Goal: Information Seeking & Learning: Check status

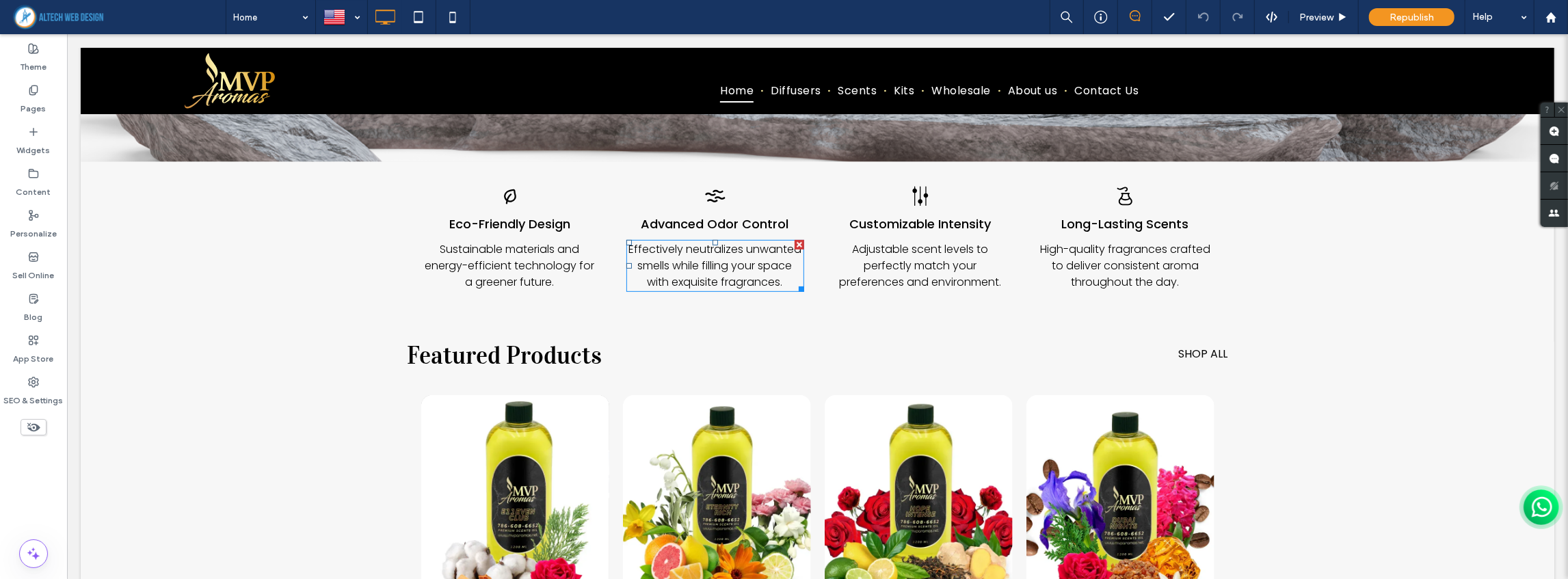
click at [743, 264] on span "Effectively neutralizes unwanted smells while filling your space with exquisite…" at bounding box center [714, 266] width 173 height 49
drag, startPoint x: 67, startPoint y: 34, endPoint x: 690, endPoint y: 265, distance: 664.4
click at [690, 265] on span "**********" at bounding box center [717, 266] width 165 height 43
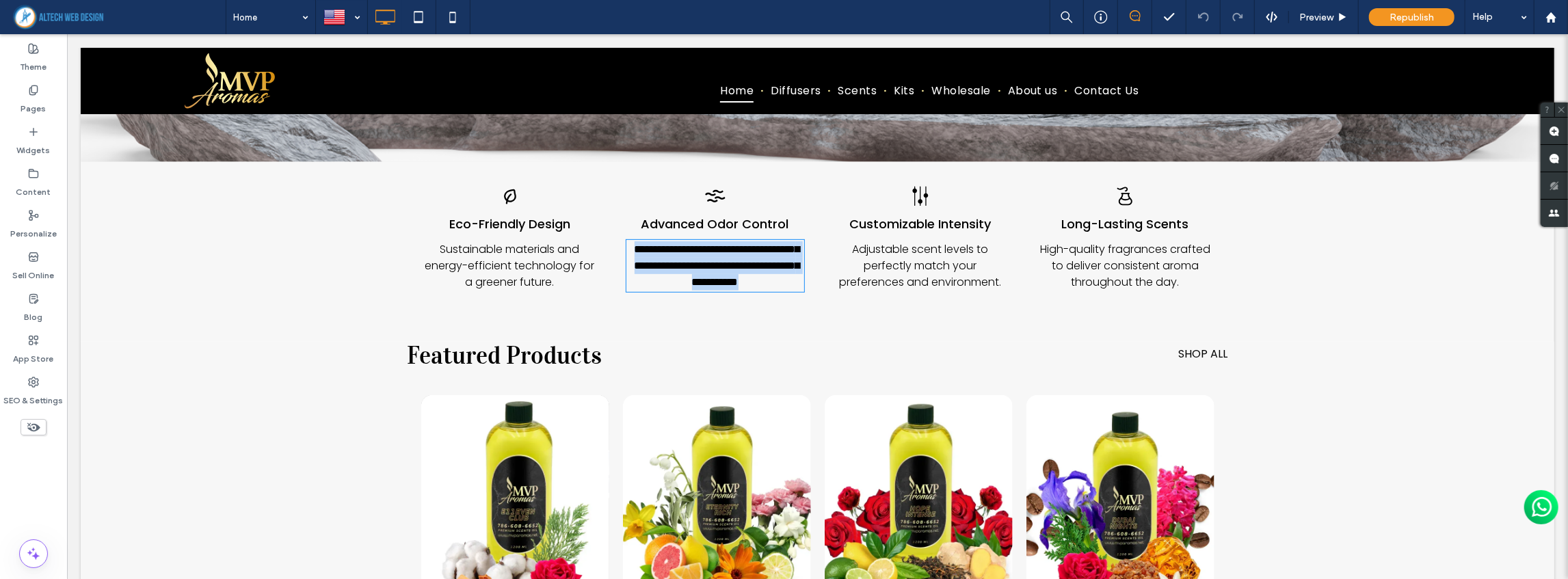
type input "*******"
type input "**"
click at [690, 265] on span "**********" at bounding box center [717, 266] width 165 height 43
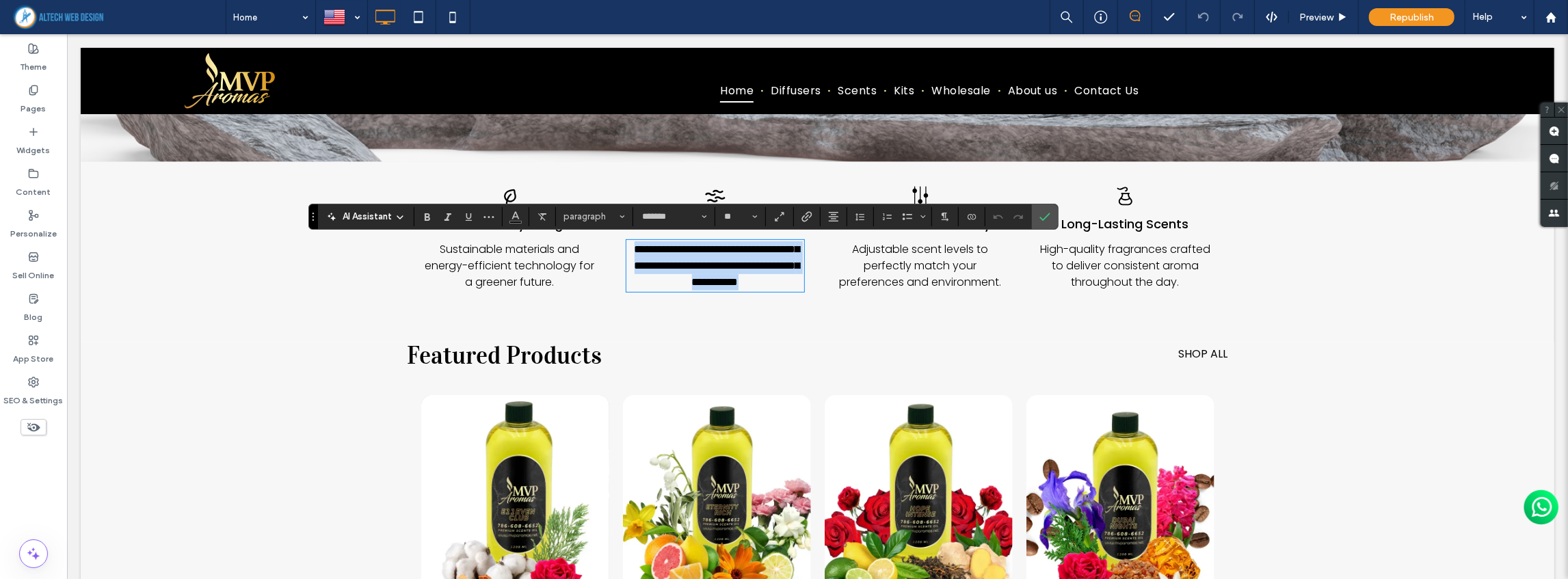
click at [754, 269] on span "**********" at bounding box center [717, 266] width 165 height 43
drag, startPoint x: 780, startPoint y: 273, endPoint x: 583, endPoint y: 272, distance: 197.0
click at [583, 272] on div "**********" at bounding box center [817, 241] width 821 height 139
click at [40, 131] on div "Widgets" at bounding box center [33, 141] width 67 height 42
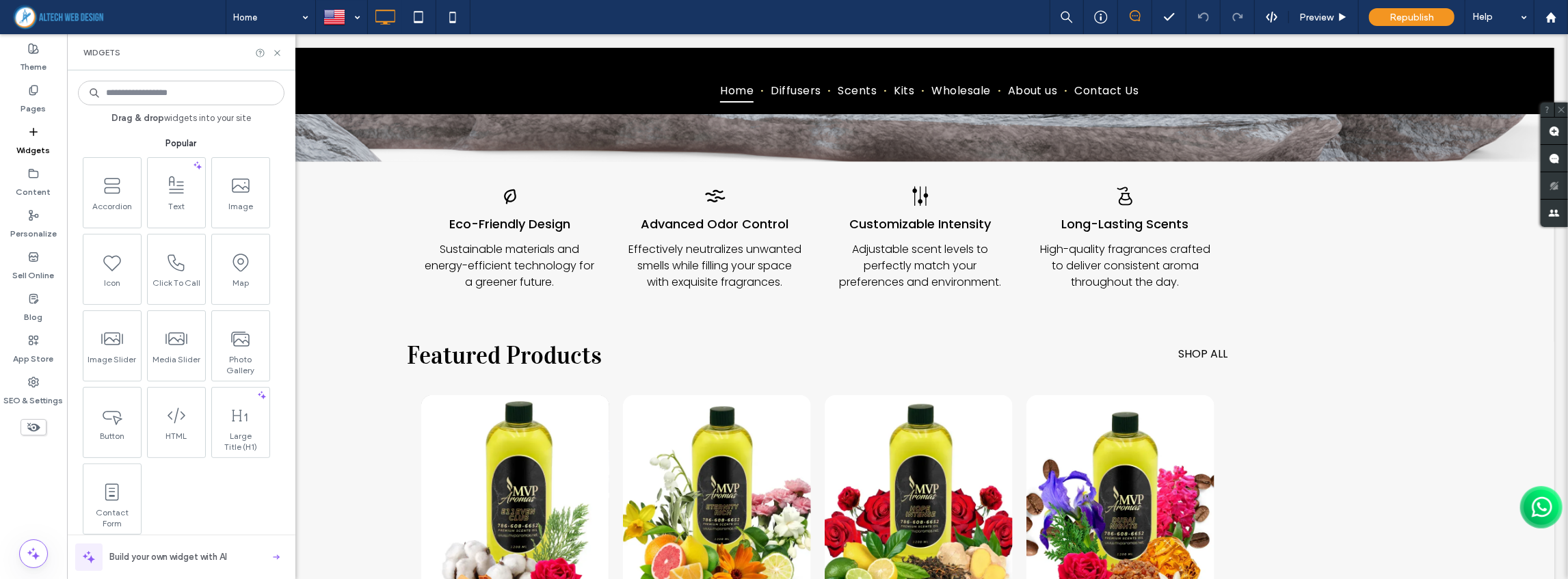
scroll to position [227, 0]
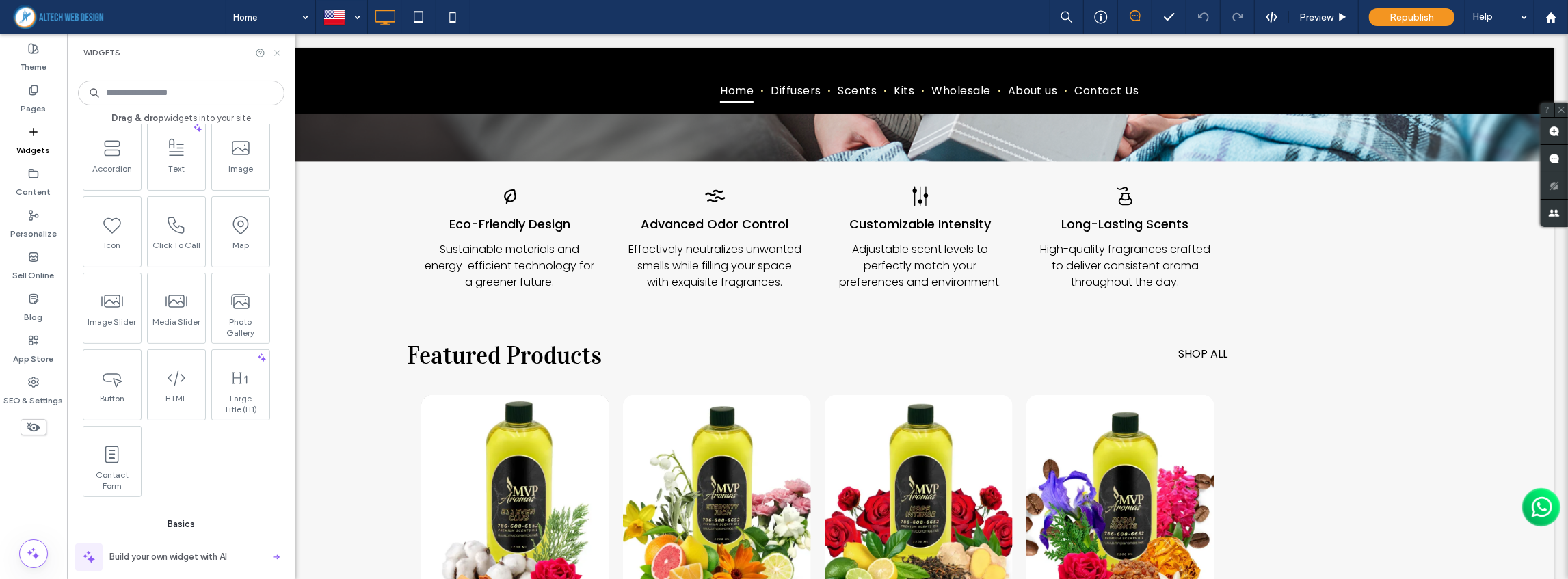
click at [280, 53] on icon at bounding box center [277, 53] width 10 height 10
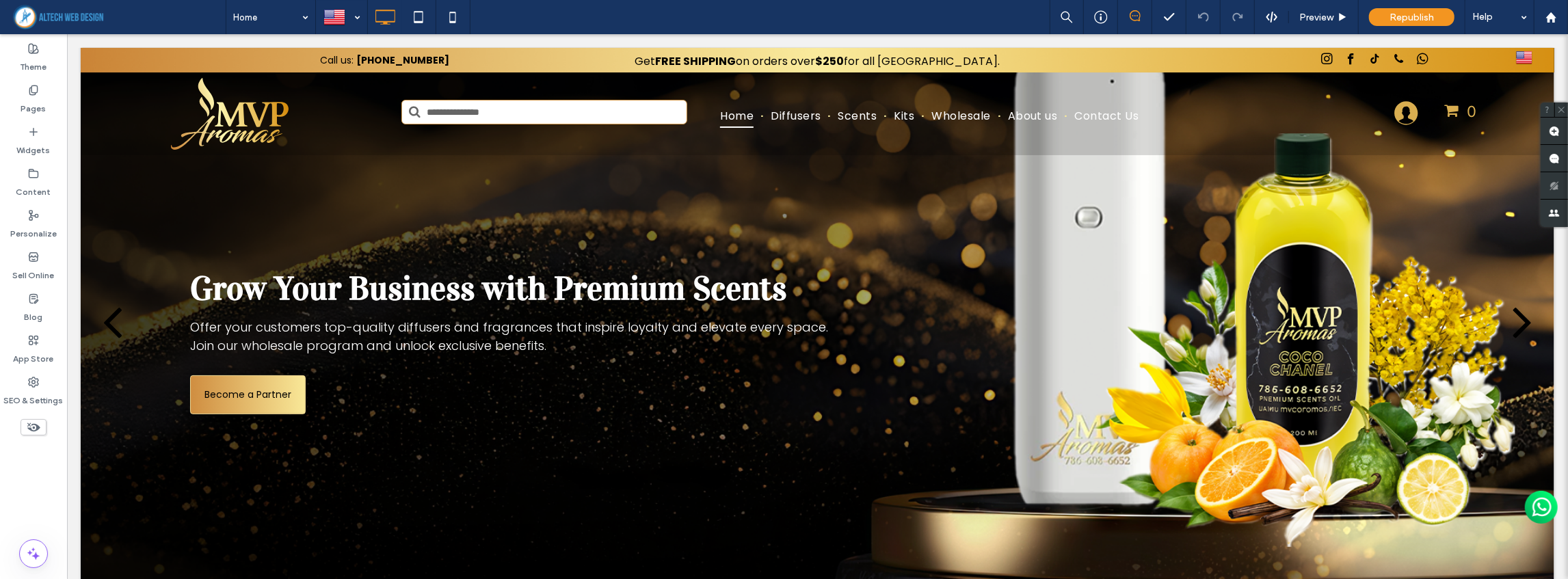
scroll to position [0, 0]
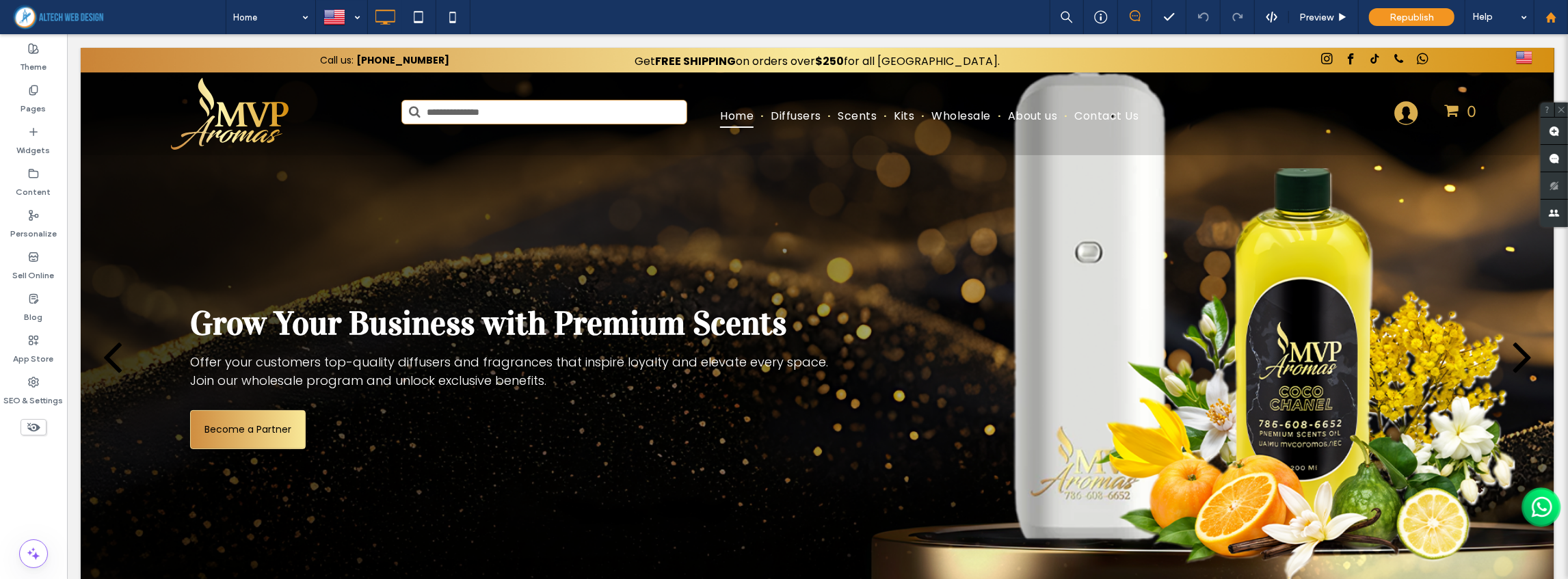
click at [1560, 15] on div at bounding box center [1550, 17] width 33 height 12
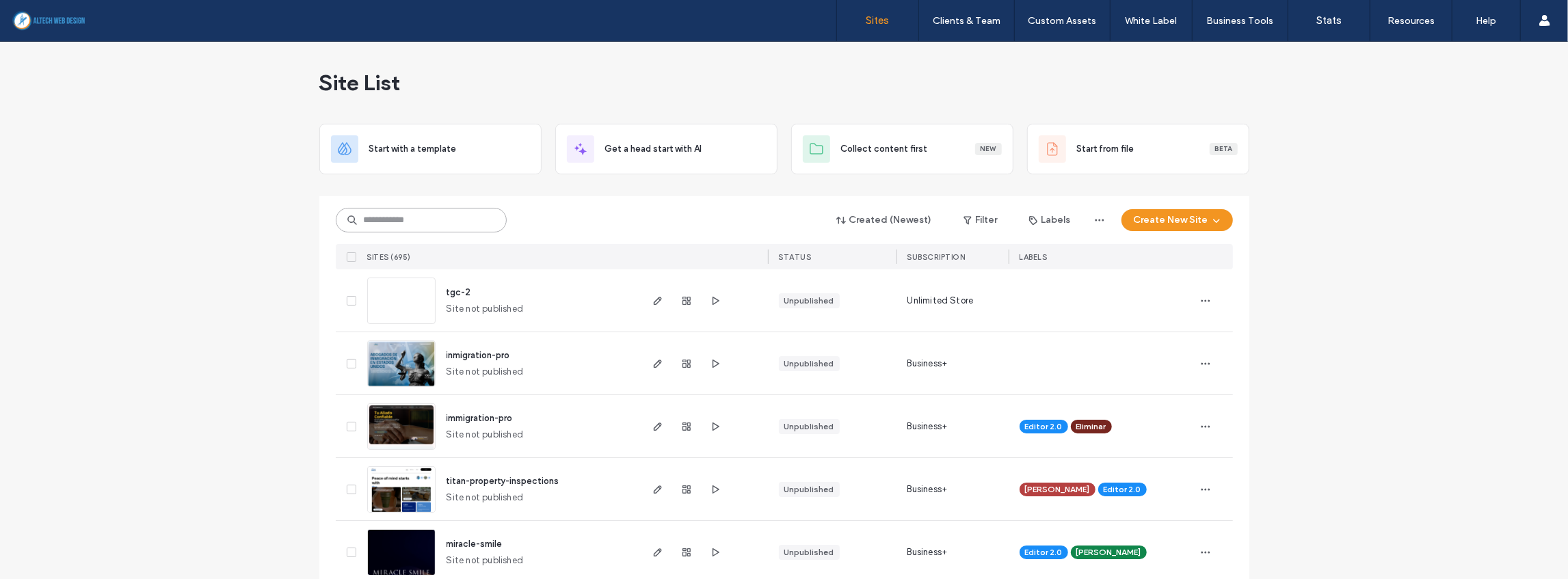
click at [433, 225] on input at bounding box center [421, 220] width 171 height 24
type input "***"
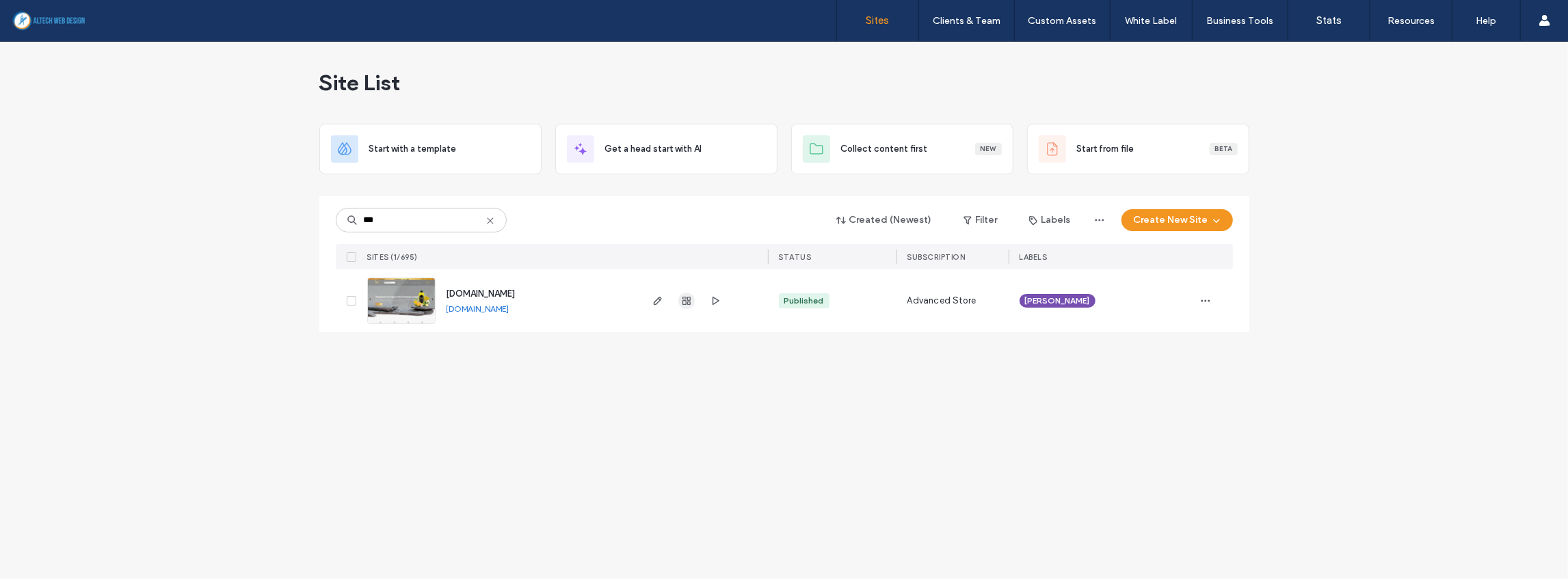
click at [688, 305] on icon "button" at bounding box center [687, 301] width 11 height 11
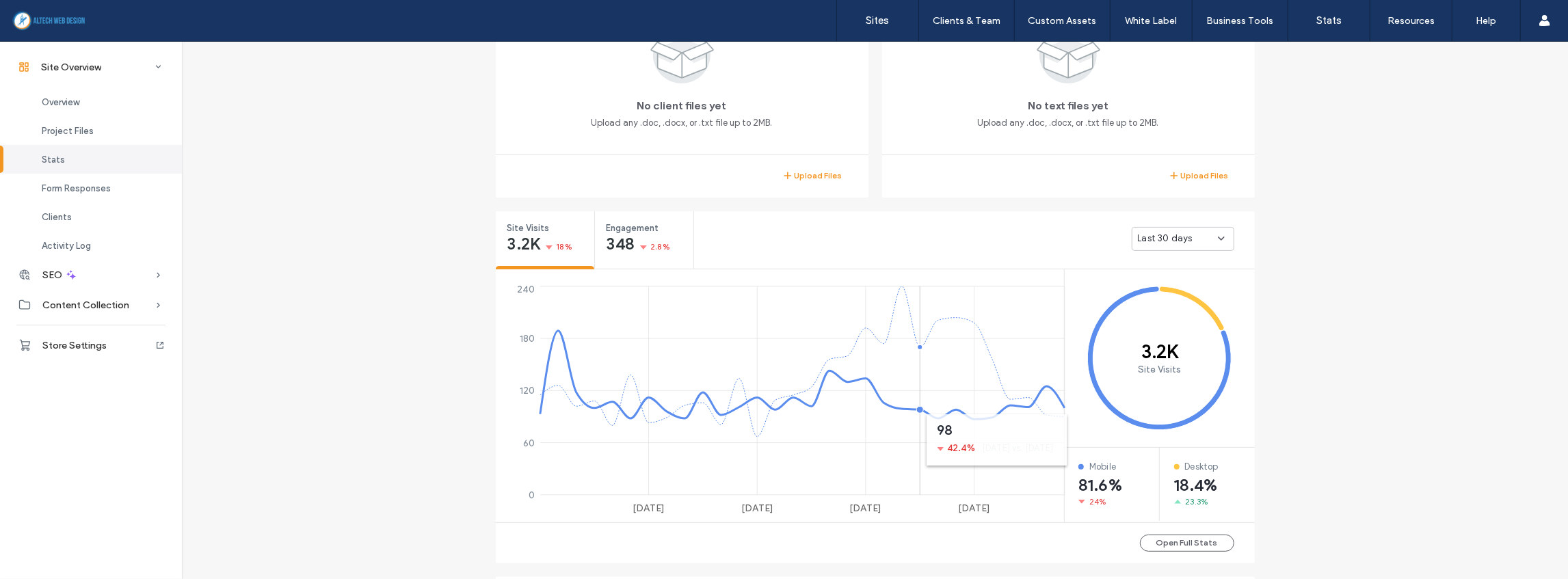
scroll to position [410, 0]
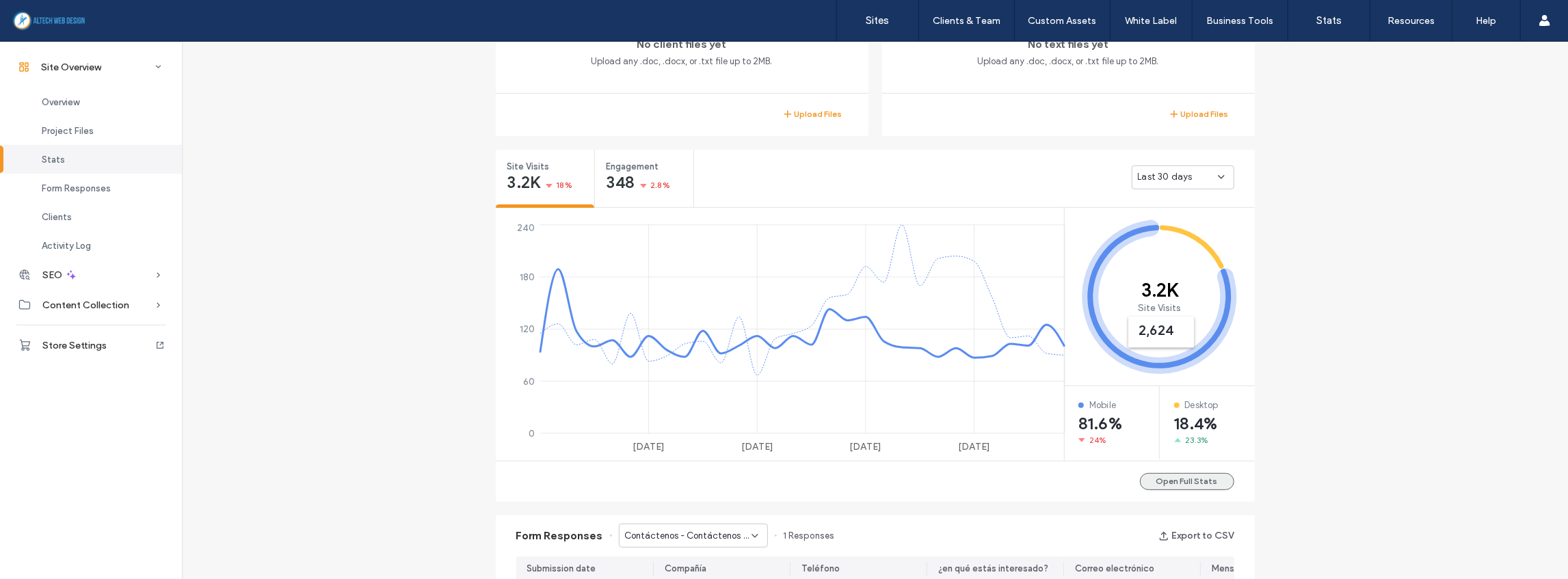
click at [1188, 478] on button "Open Full Stats" at bounding box center [1187, 481] width 94 height 17
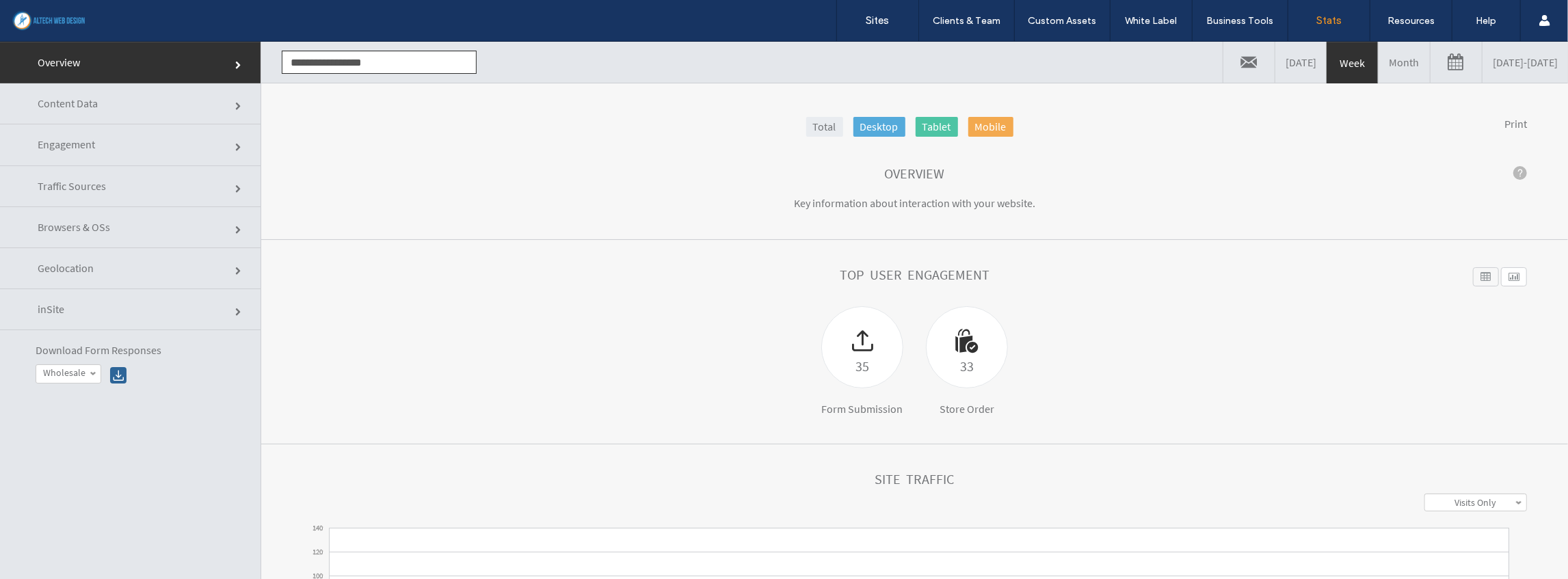
click at [1379, 65] on link "Month" at bounding box center [1404, 61] width 51 height 41
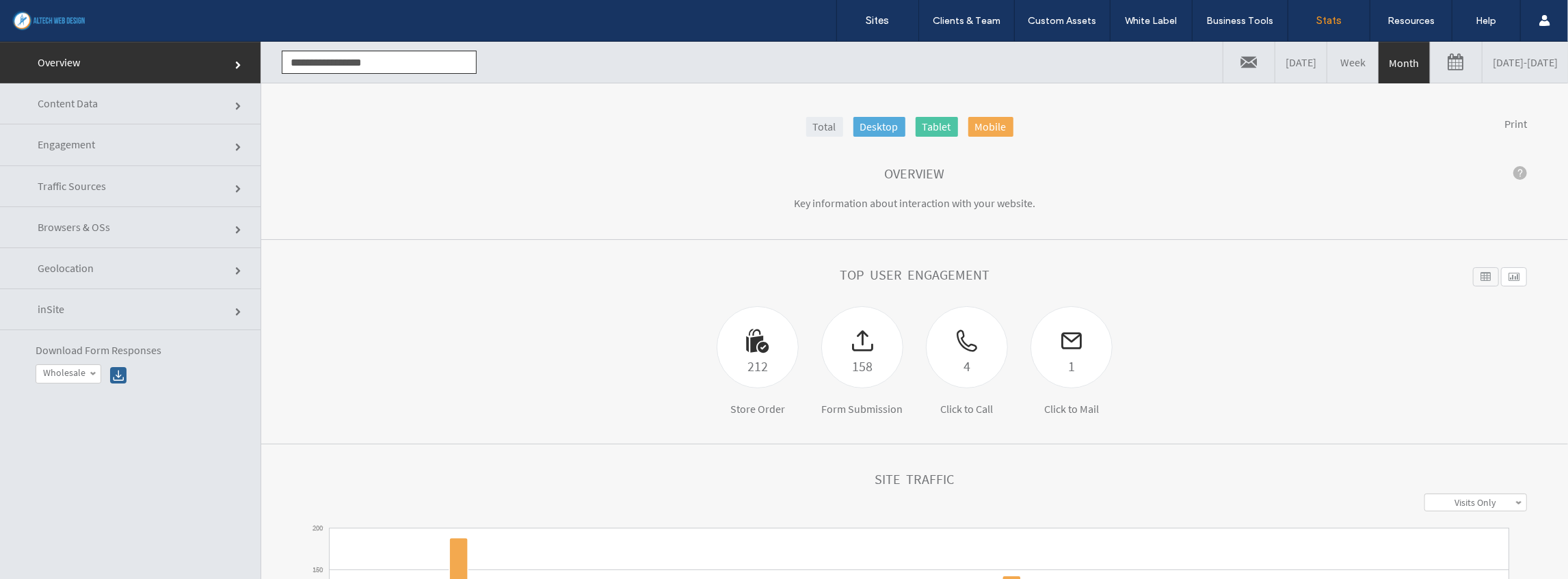
click at [100, 264] on link "Geolocation" at bounding box center [130, 268] width 260 height 41
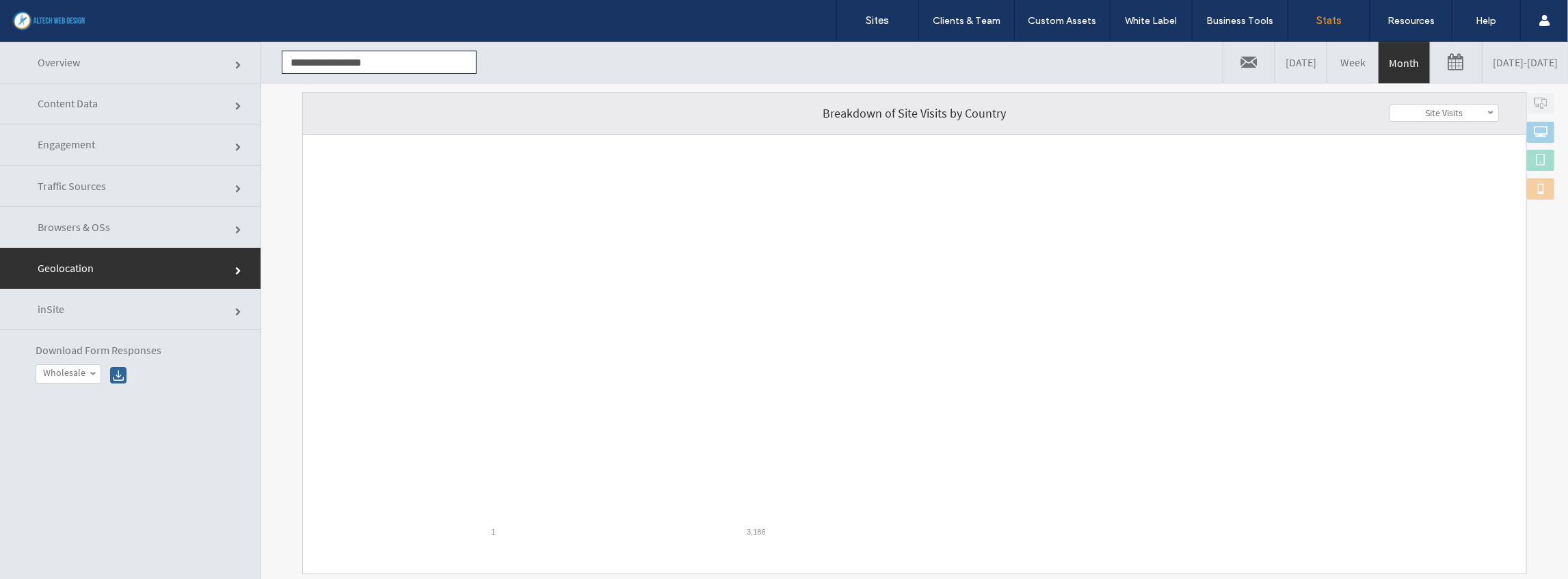
scroll to position [227, 0]
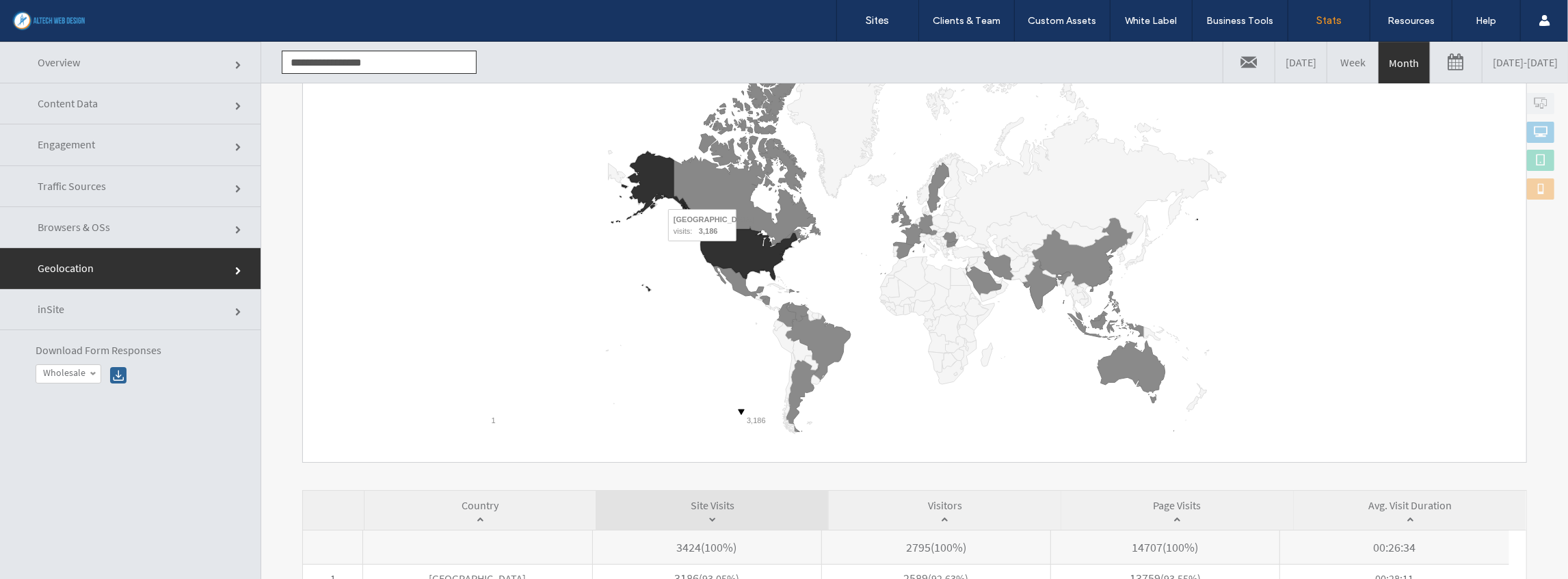
click at [740, 250] on icon "A chart." at bounding box center [749, 253] width 96 height 51
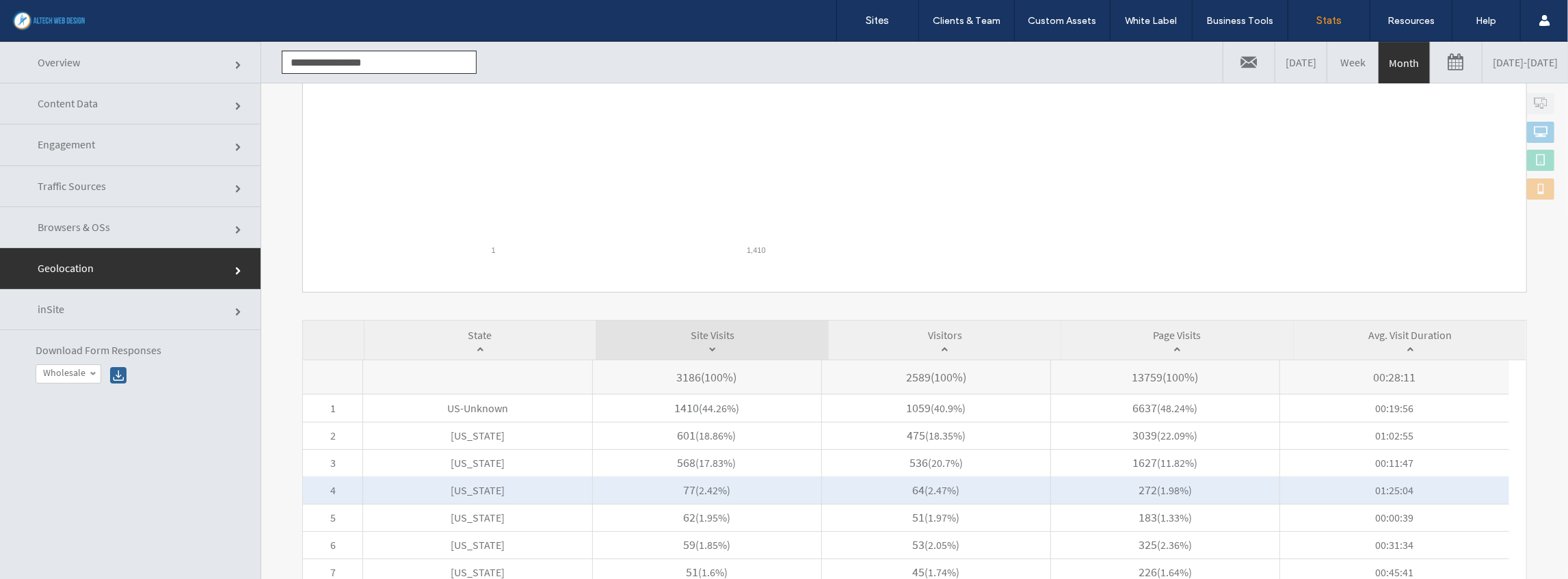
scroll to position [410, 0]
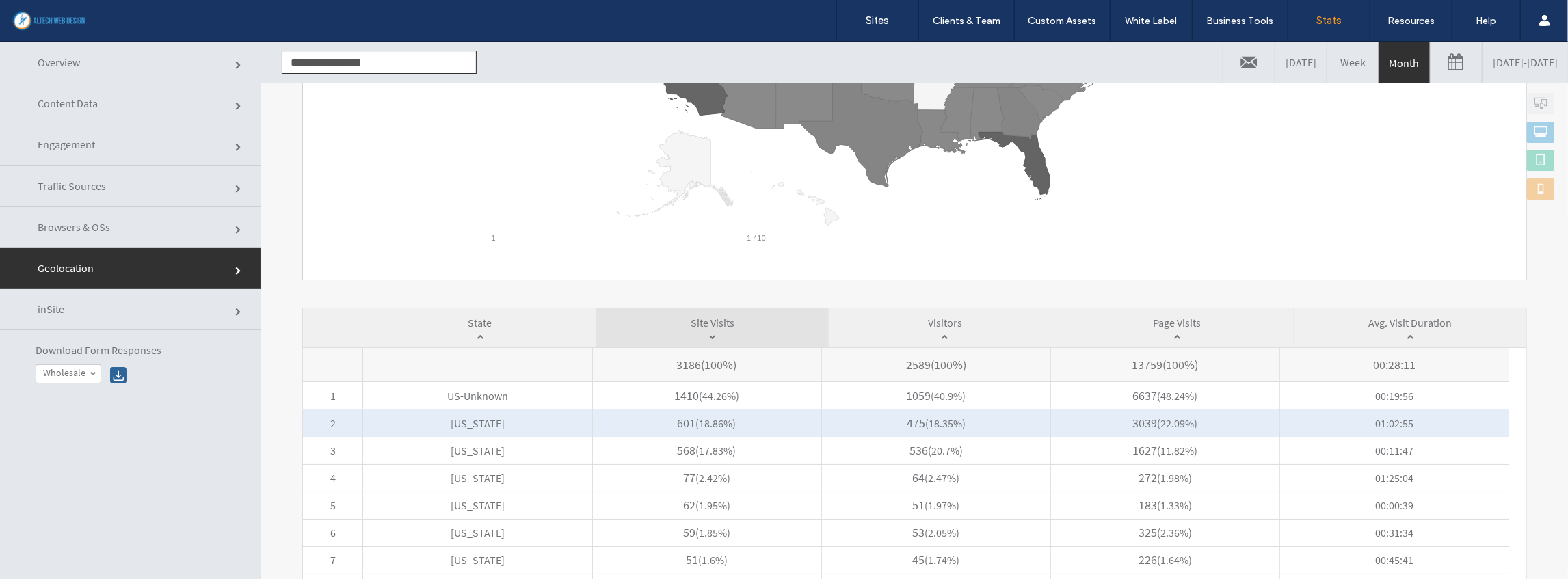
click at [470, 422] on span "Florida" at bounding box center [477, 422] width 228 height 27
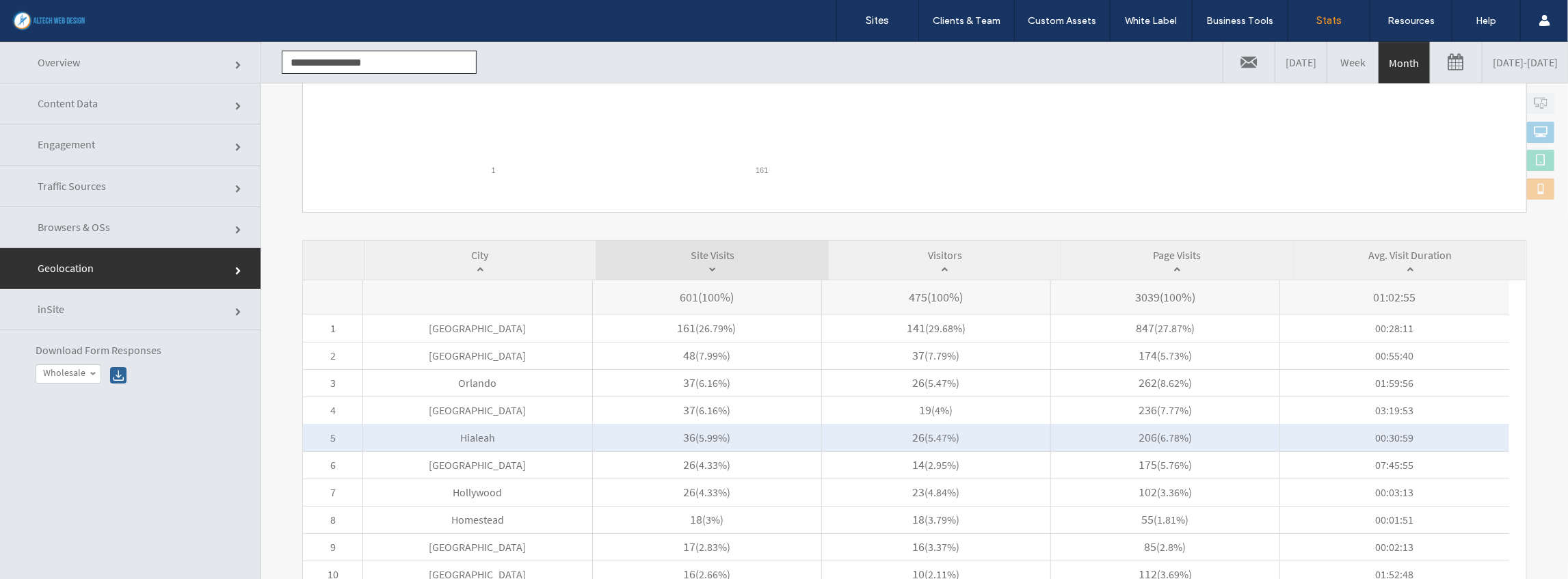
scroll to position [496, 0]
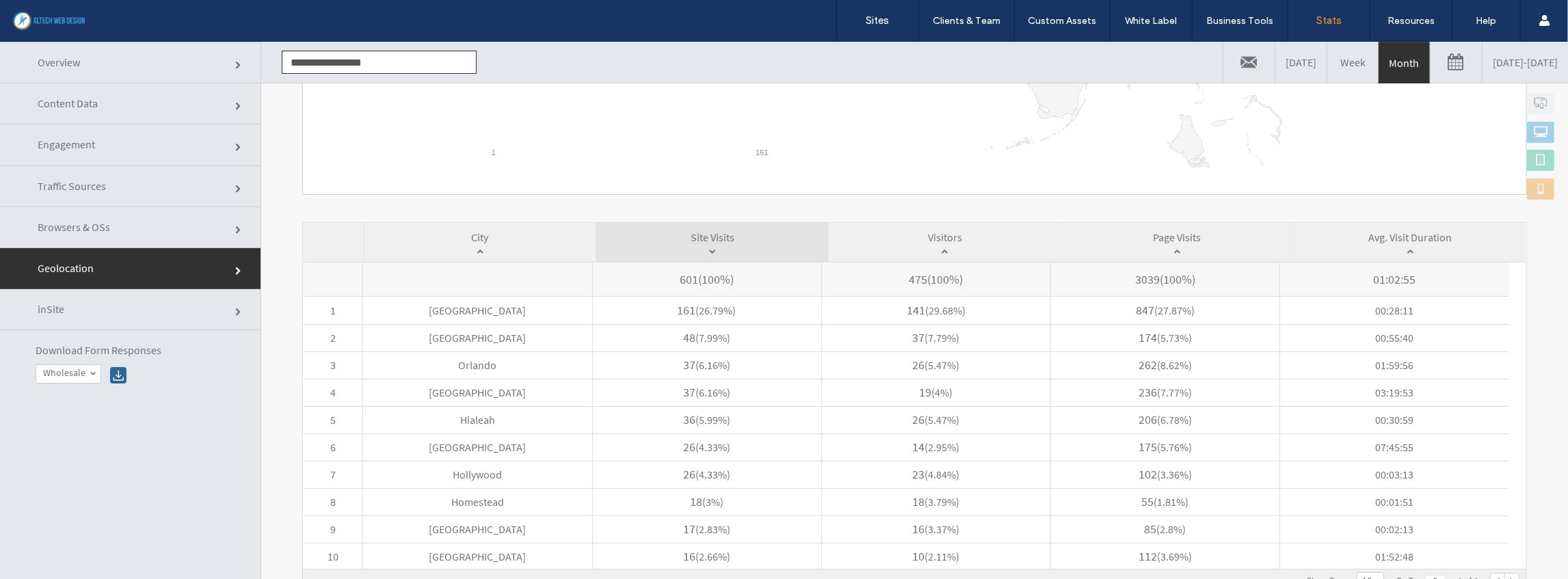
click at [101, 184] on span "Traffic Sources" at bounding box center [71, 185] width 69 height 14
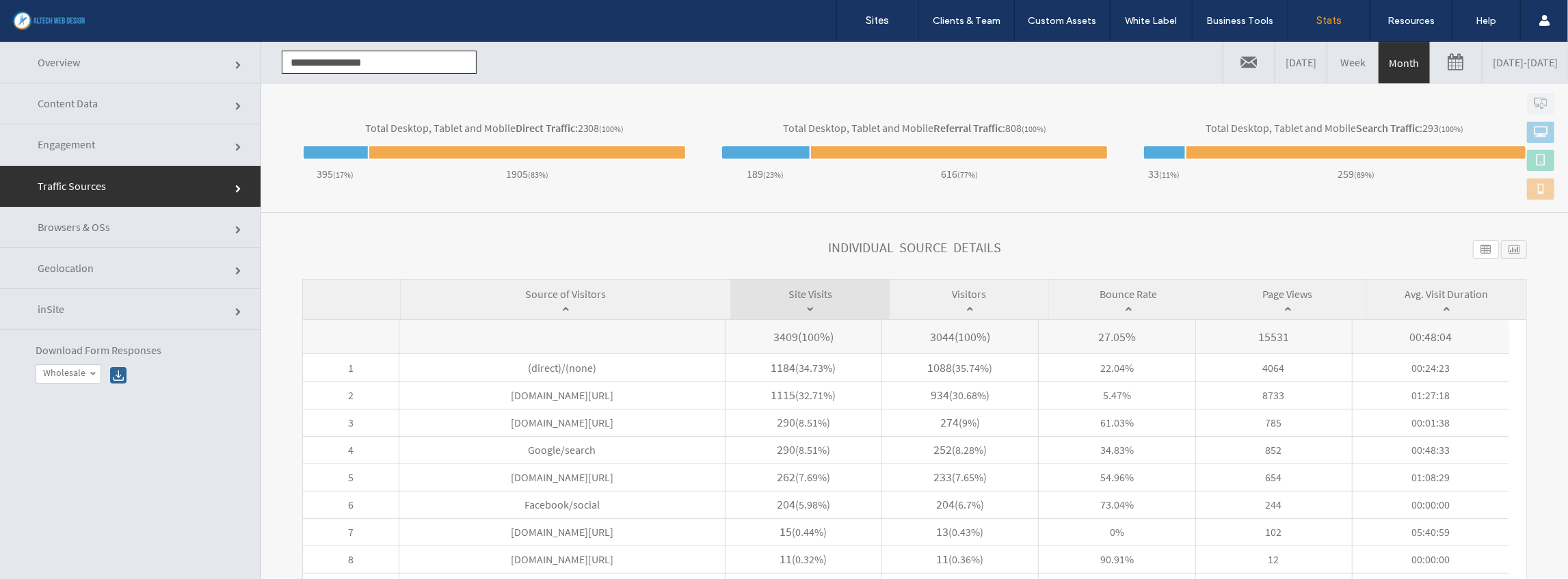
scroll to position [533, 0]
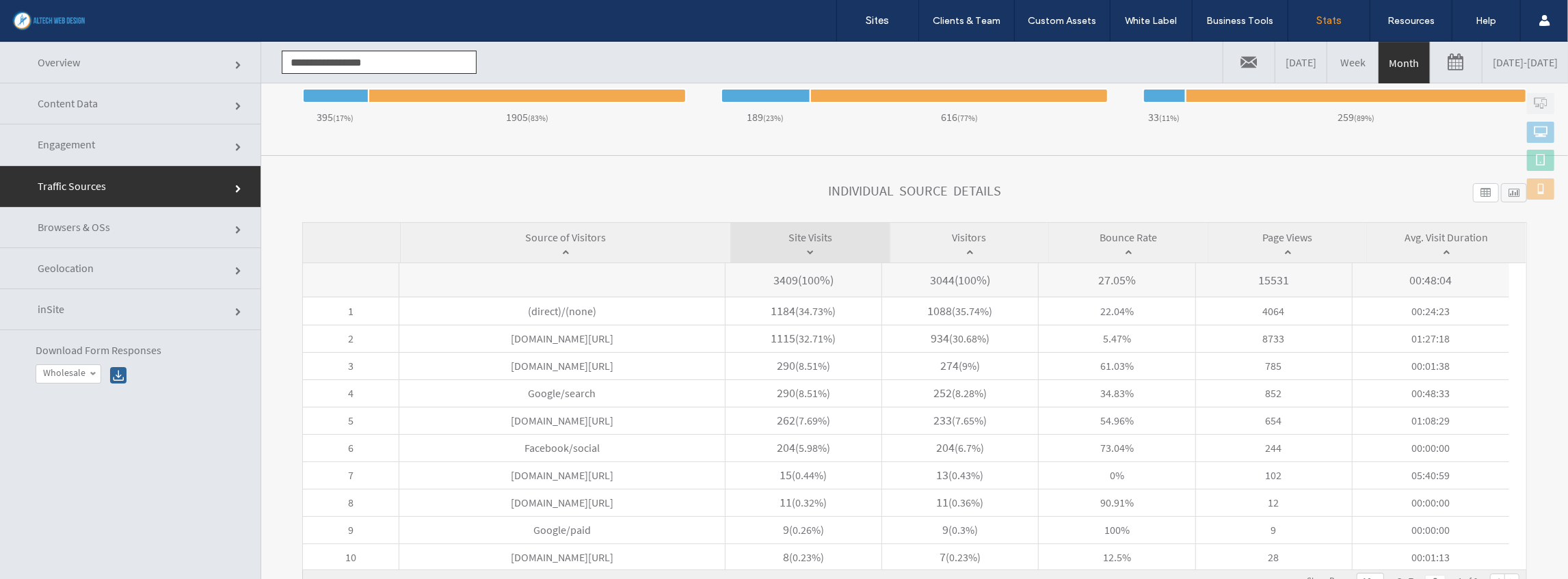
click at [93, 146] on span "Engagement" at bounding box center [66, 144] width 58 height 14
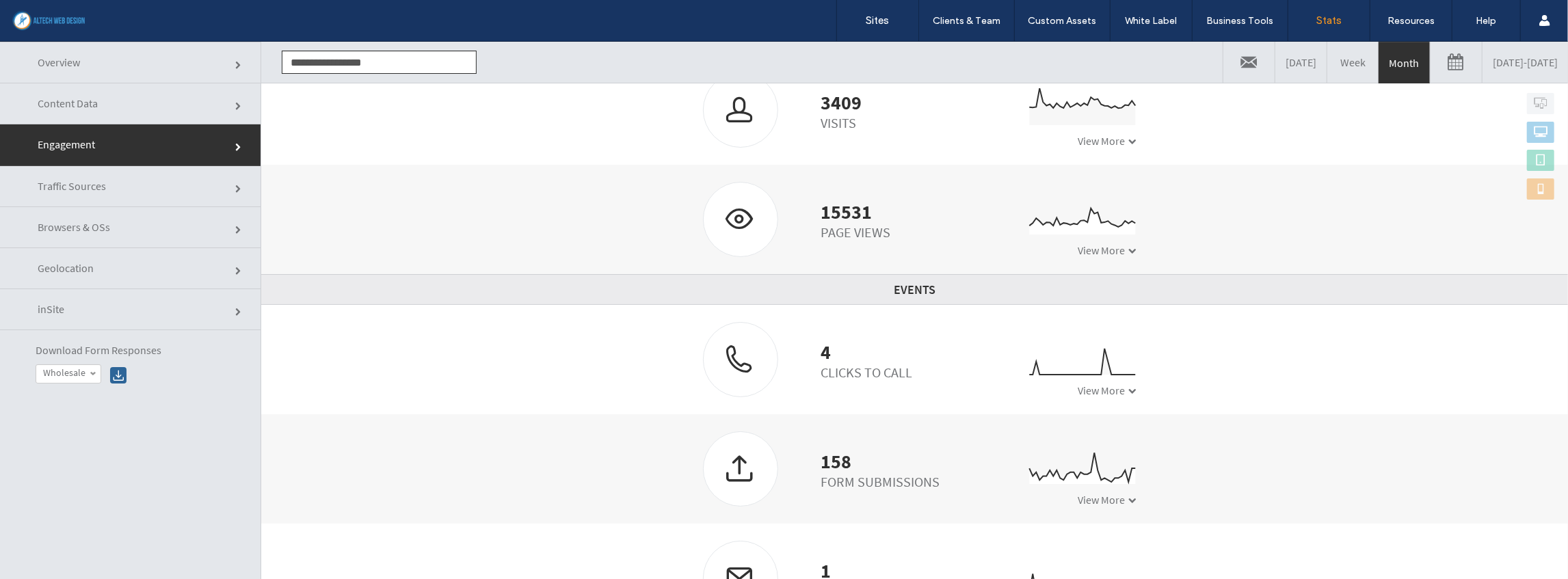
scroll to position [336, 0]
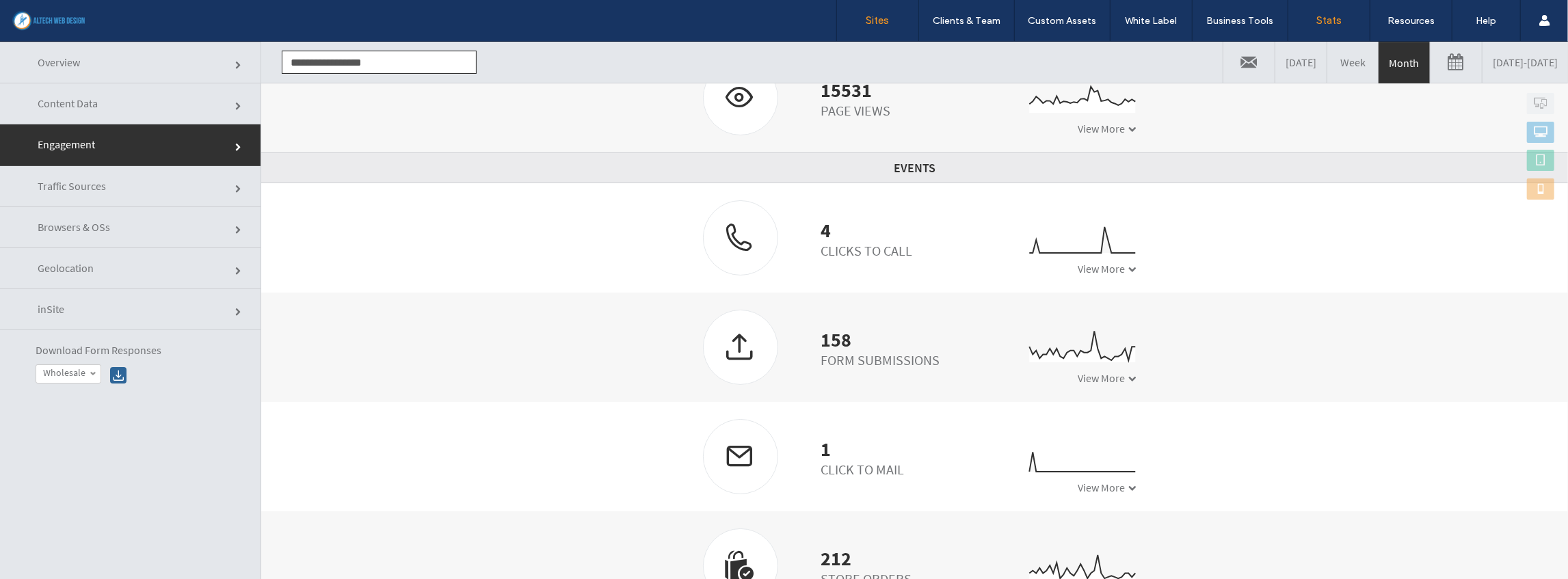
click at [876, 19] on label "Sites" at bounding box center [878, 21] width 24 height 12
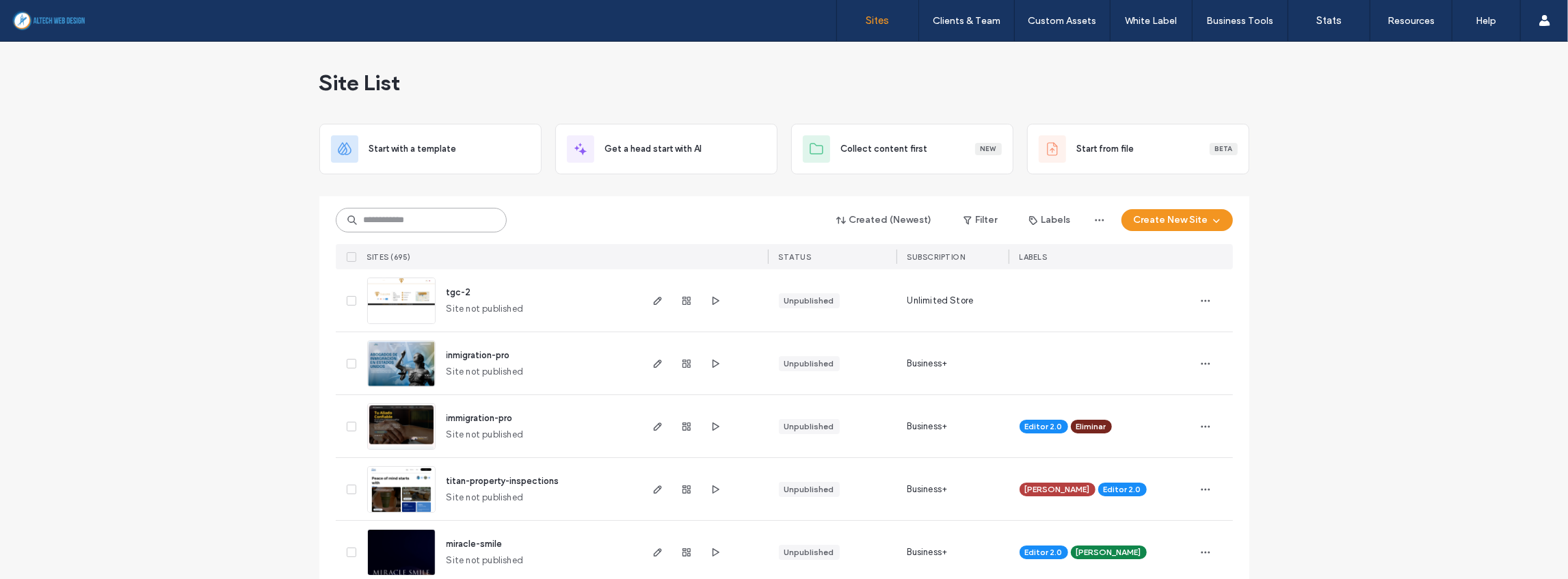
click at [409, 224] on input at bounding box center [421, 220] width 171 height 24
type input "***"
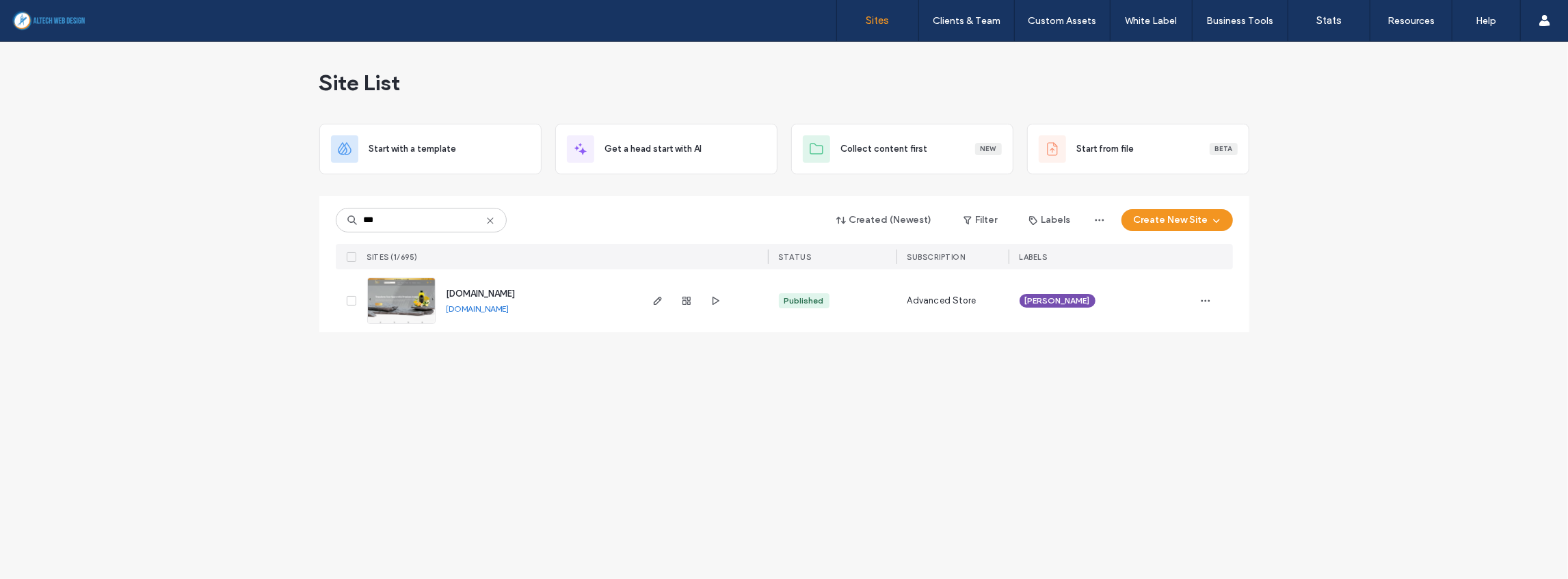
click at [694, 300] on div at bounding box center [686, 300] width 74 height 63
click at [692, 300] on span "button" at bounding box center [687, 301] width 17 height 17
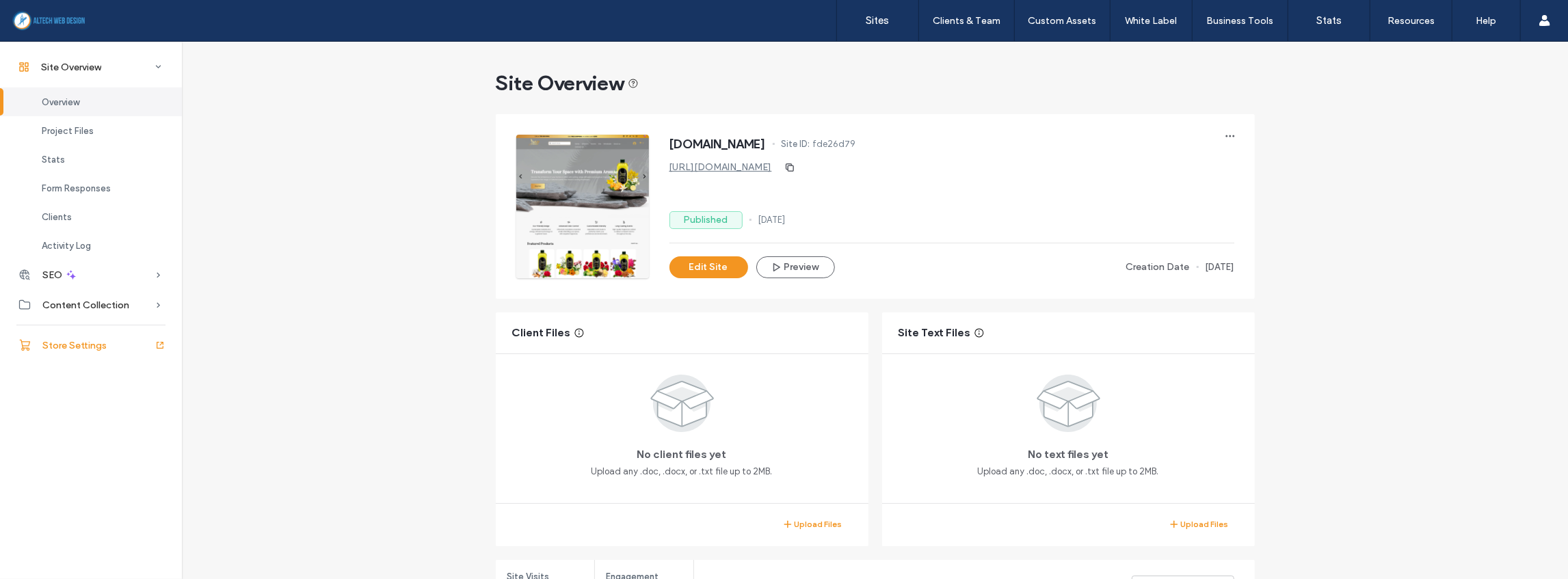
click at [76, 342] on span "Store Settings" at bounding box center [74, 345] width 65 height 12
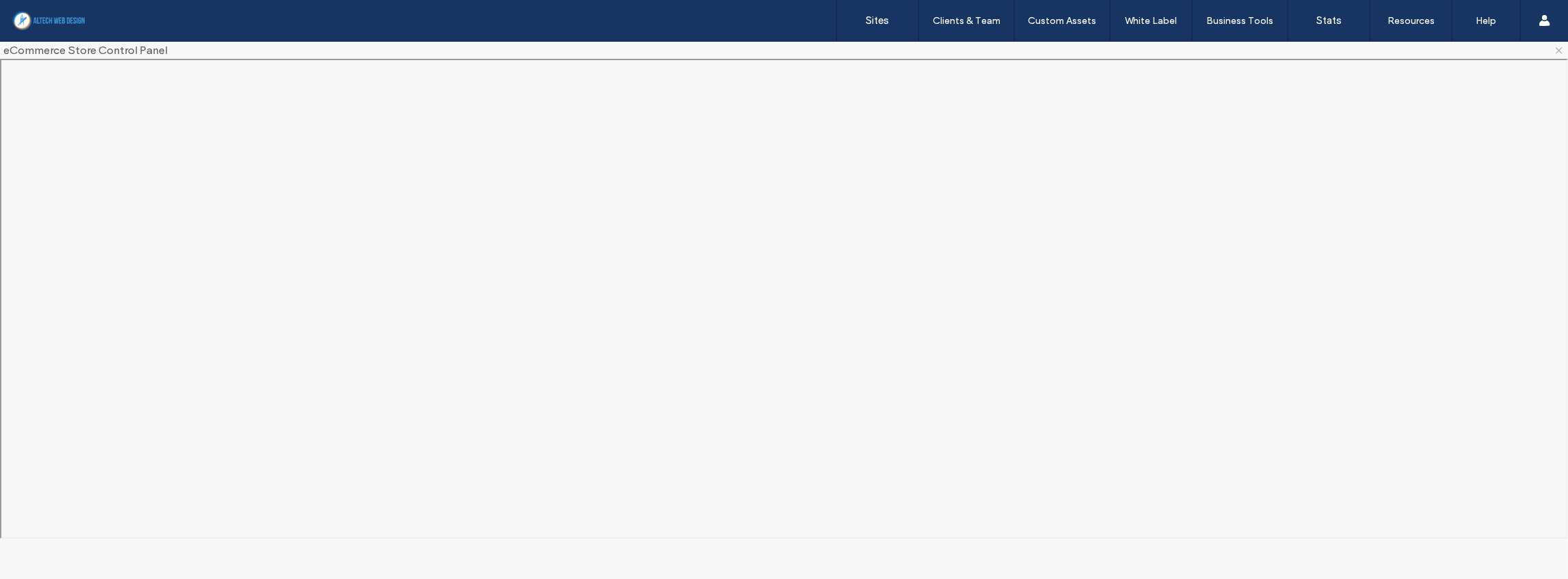
click at [1558, 54] on icon at bounding box center [1559, 51] width 11 height 11
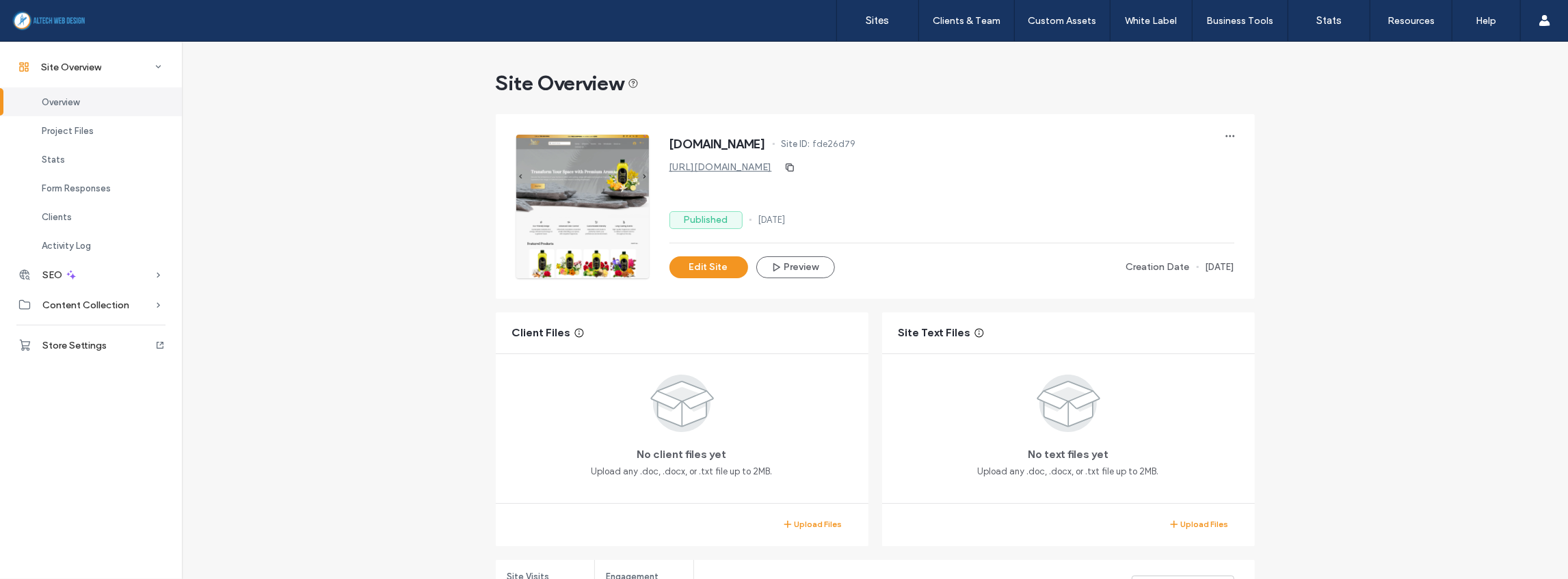
scroll to position [182, 0]
click at [888, 22] on label "Sites" at bounding box center [878, 21] width 24 height 12
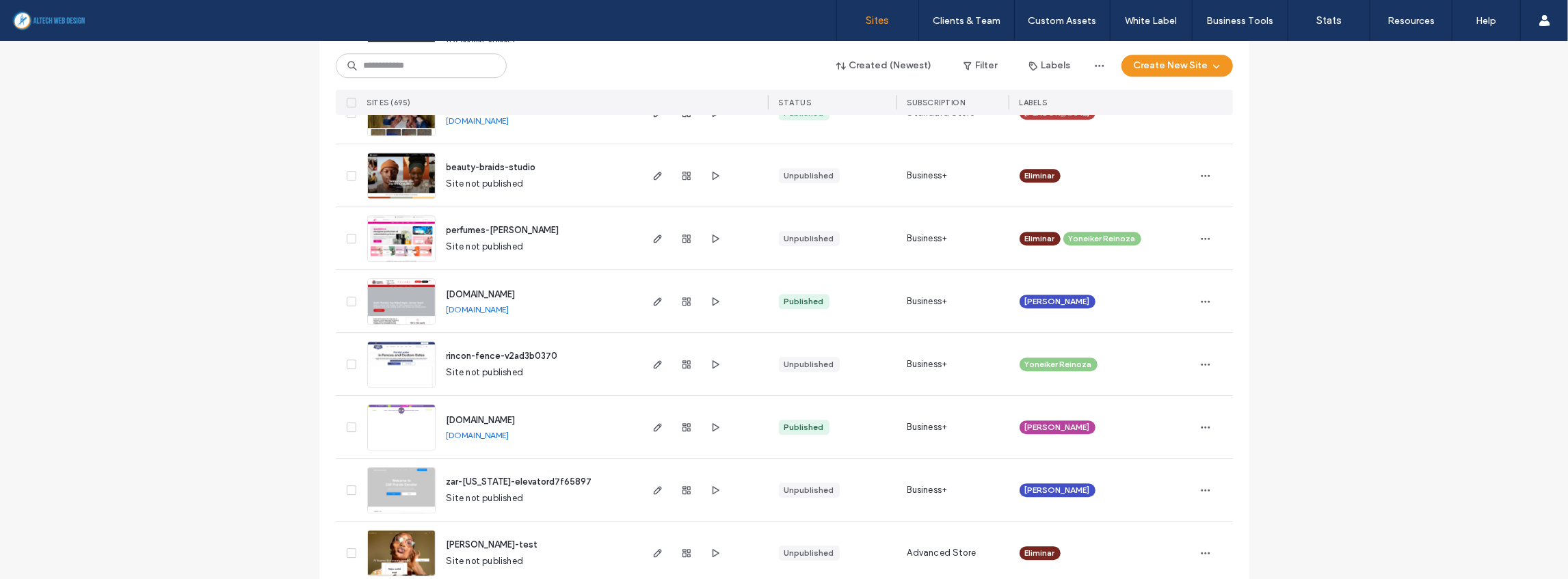
scroll to position [3598, 0]
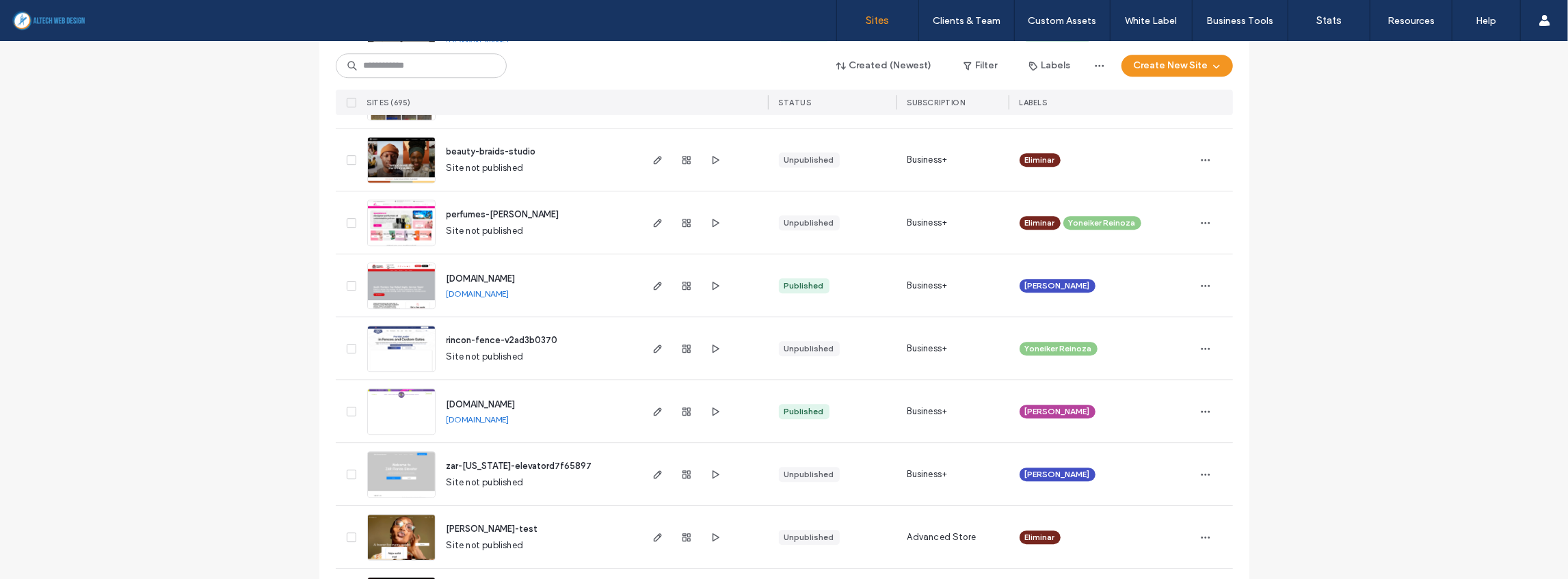
click at [485, 289] on link "www.championseptictank.com" at bounding box center [478, 294] width 63 height 11
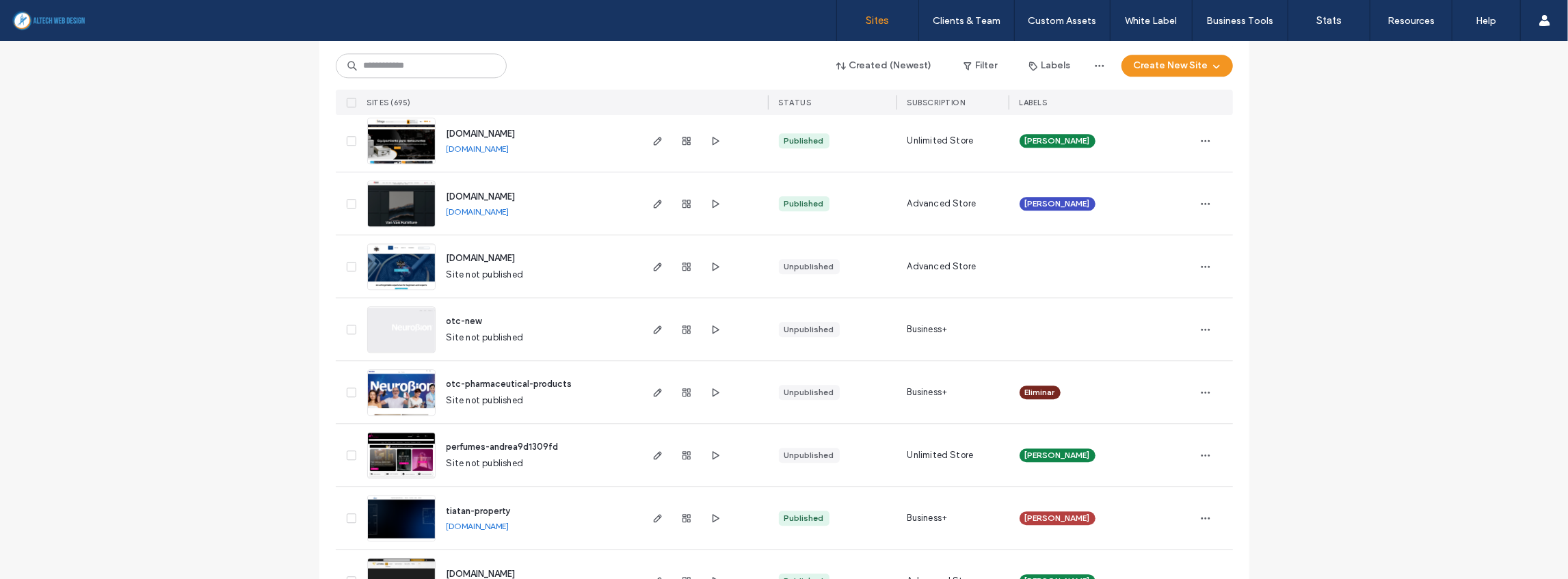
scroll to position [2961, 0]
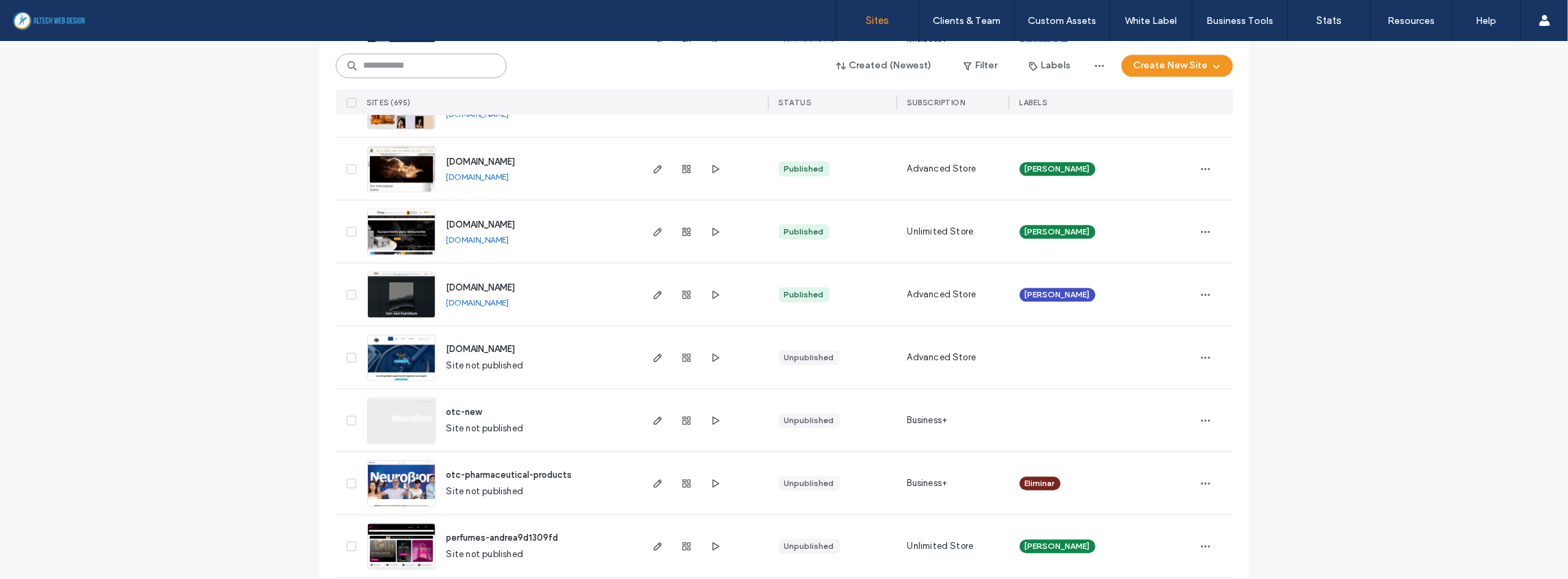
click at [417, 67] on input at bounding box center [421, 65] width 171 height 24
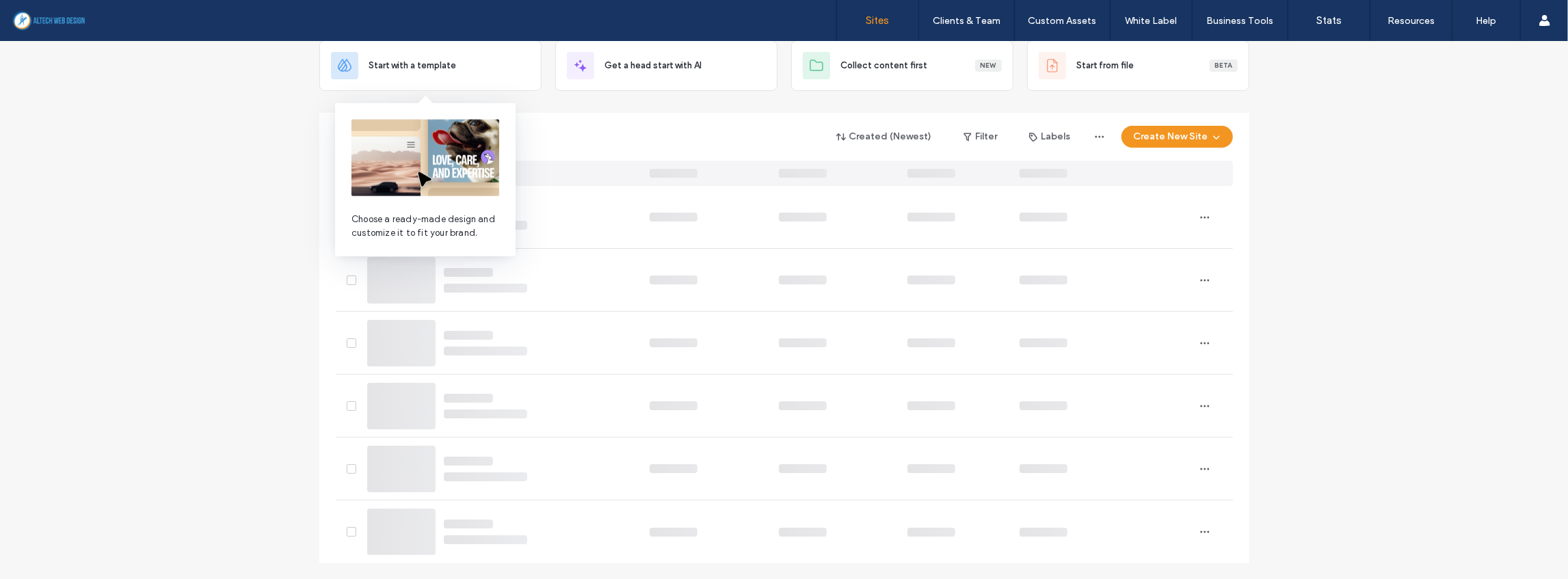
scroll to position [0, 0]
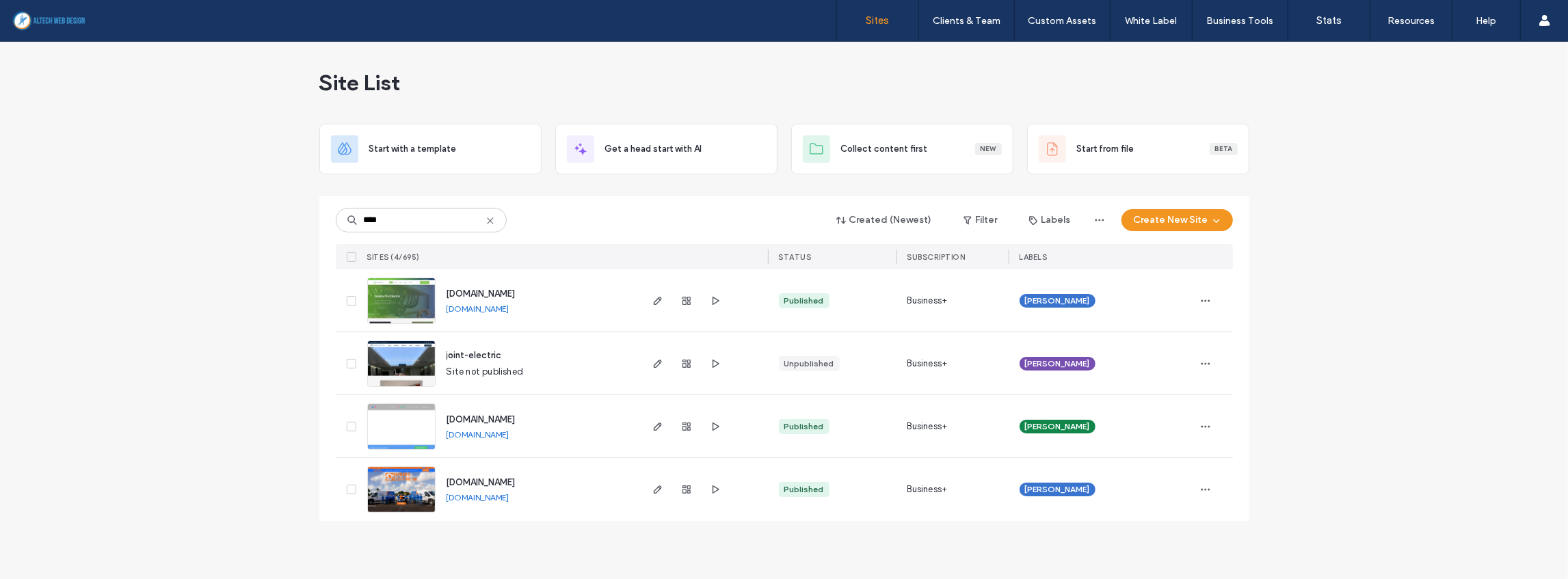
click at [509, 436] on link "www.mwattselectric.com" at bounding box center [478, 435] width 63 height 11
drag, startPoint x: 443, startPoint y: 221, endPoint x: 284, endPoint y: 217, distance: 159.1
click at [285, 217] on div "Site List Start with a template Get a head start with AI Collect content first …" at bounding box center [784, 310] width 1568 height 537
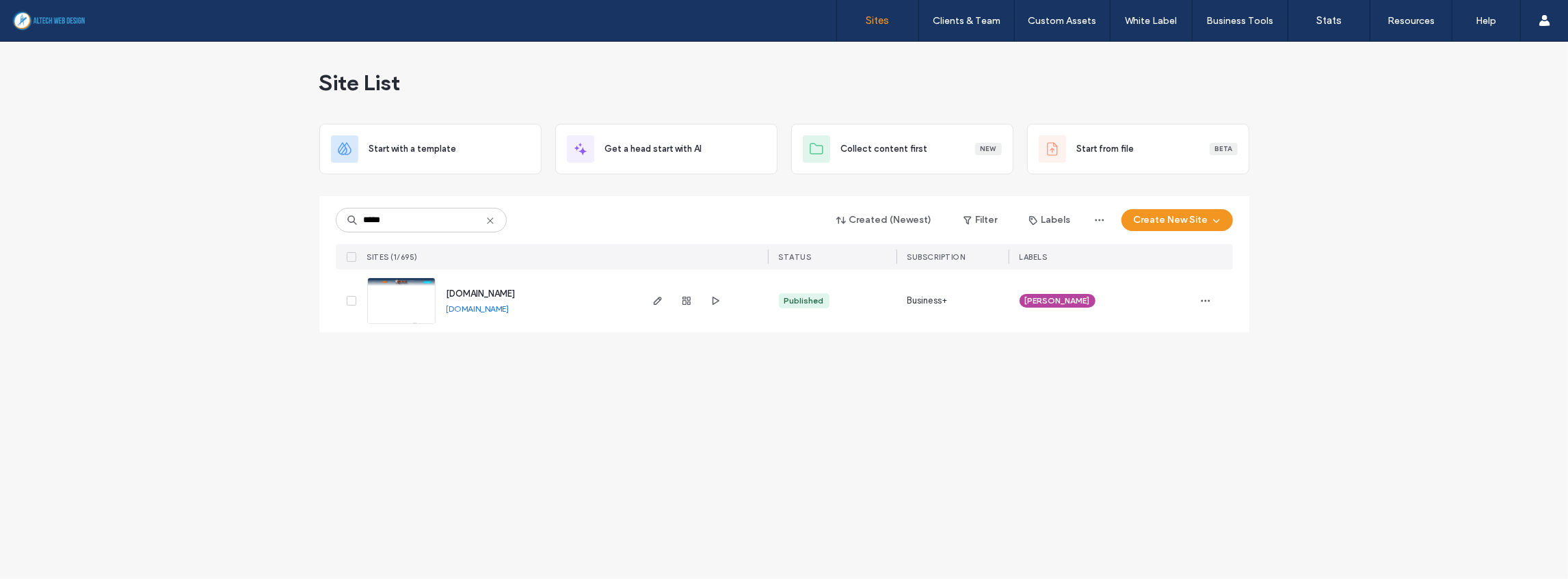
click at [509, 309] on link "www.astroconstructiondesign.com" at bounding box center [478, 309] width 63 height 11
drag, startPoint x: 427, startPoint y: 215, endPoint x: 255, endPoint y: 213, distance: 172.0
click at [255, 213] on div "Site List Start with a template Get a head start with AI Collect content first …" at bounding box center [784, 310] width 1568 height 537
type input "****"
click at [509, 304] on link "www.fonteboacarpentry.com" at bounding box center [478, 309] width 63 height 11
